Goal: Find specific page/section: Find specific page/section

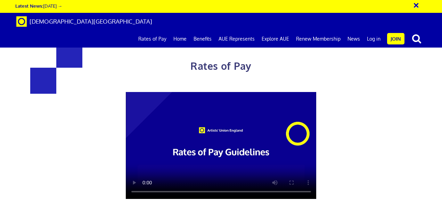
scroll to position [0, 1]
click at [163, 30] on link "Rates of Pay" at bounding box center [152, 38] width 35 height 17
